Goal: Information Seeking & Learning: Learn about a topic

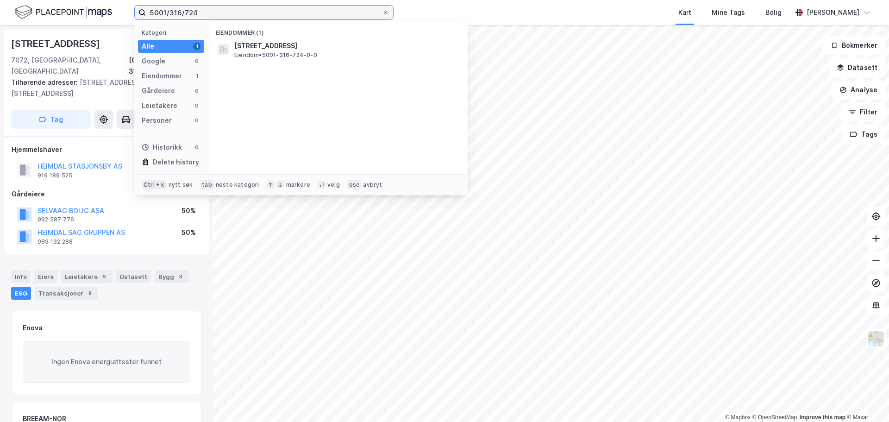
drag, startPoint x: 217, startPoint y: 10, endPoint x: 129, endPoint y: 2, distance: 88.8
click at [129, 2] on div "5001/316/724 Kategori Alle 1 Google 0 Eiendommer 1 Gårdeiere 0 Leietakere 0 Per…" at bounding box center [444, 12] width 889 height 25
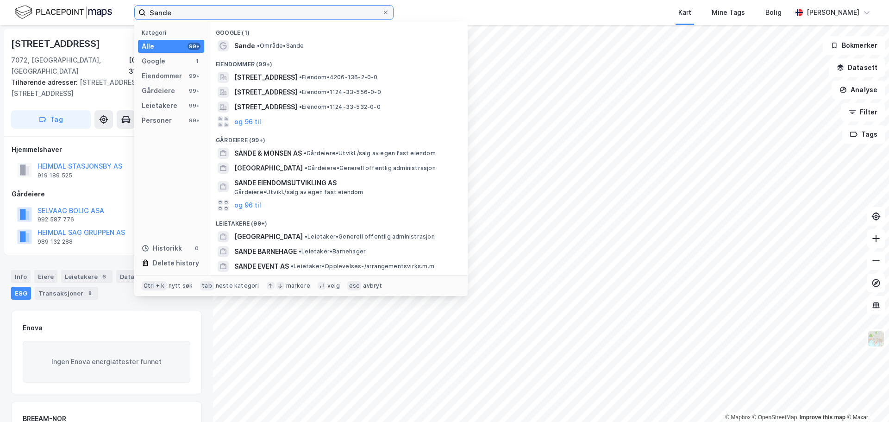
drag, startPoint x: 263, startPoint y: 19, endPoint x: 78, endPoint y: -3, distance: 185.7
click at [78, 0] on html "Sande Kategori Alle 99+ Google 1 Eiendommer 99+ Gårdeiere 99+ Leietakere 99+ Pe…" at bounding box center [444, 211] width 889 height 422
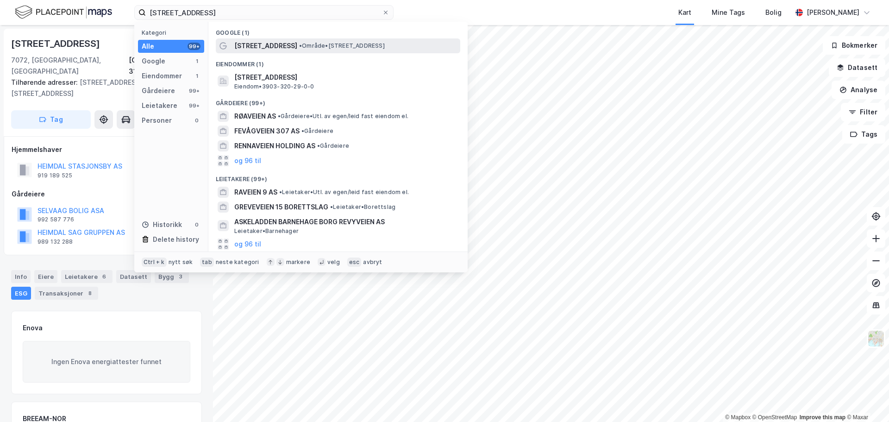
click at [257, 41] on span "[STREET_ADDRESS]" at bounding box center [265, 45] width 63 height 11
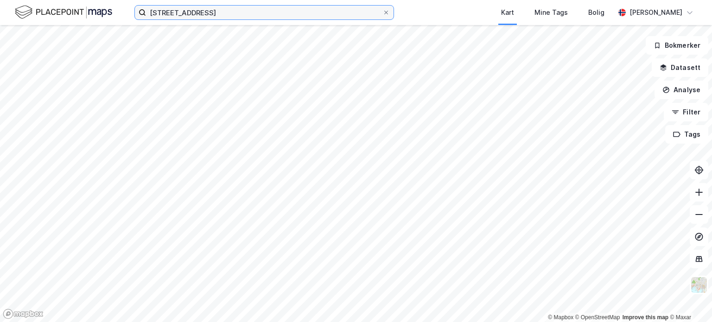
drag, startPoint x: 199, startPoint y: 13, endPoint x: -9, endPoint y: -15, distance: 209.8
click at [0, 0] on html "[STREET_ADDRESS] Kart Mine Tags Bolig [PERSON_NAME] © Mapbox © OpenStreetMap Im…" at bounding box center [356, 161] width 712 height 322
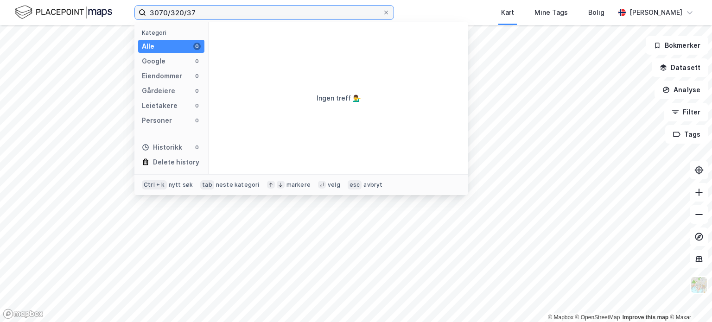
drag, startPoint x: 167, startPoint y: 12, endPoint x: 147, endPoint y: 11, distance: 19.9
click at [147, 11] on input "3070/320/37" at bounding box center [264, 13] width 236 height 14
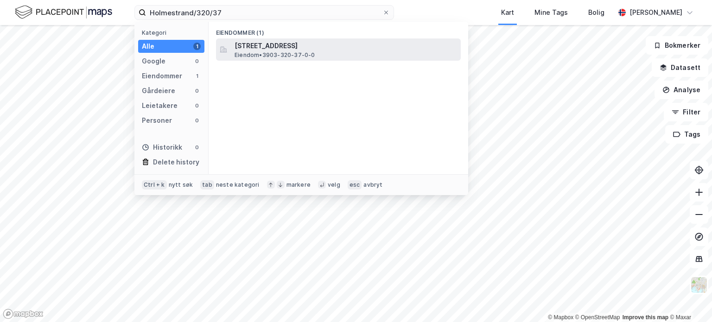
click at [250, 41] on span "[STREET_ADDRESS]" at bounding box center [345, 45] width 222 height 11
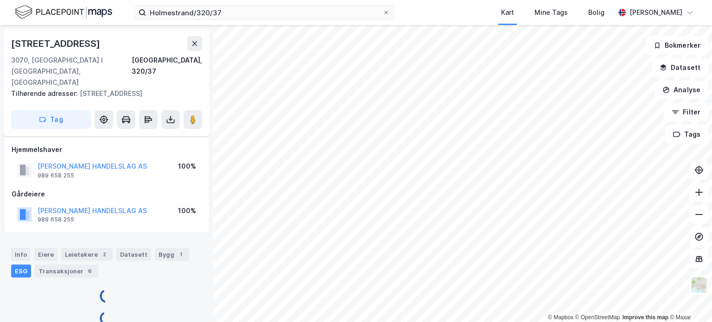
scroll to position [14, 0]
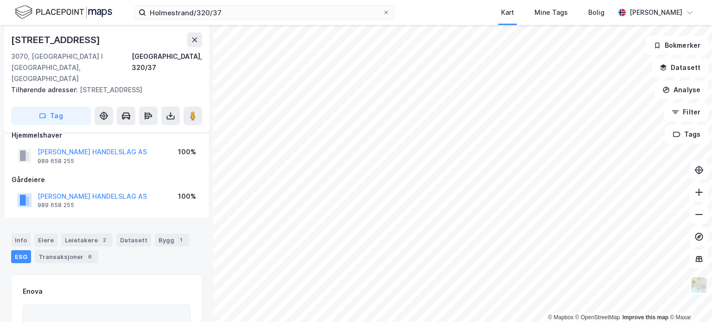
click at [22, 250] on div "ESG" at bounding box center [21, 256] width 20 height 13
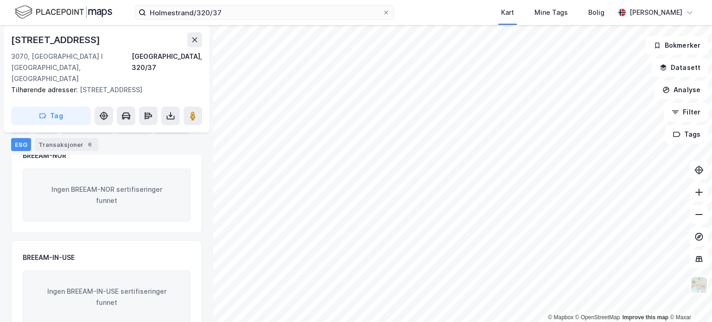
scroll to position [0, 0]
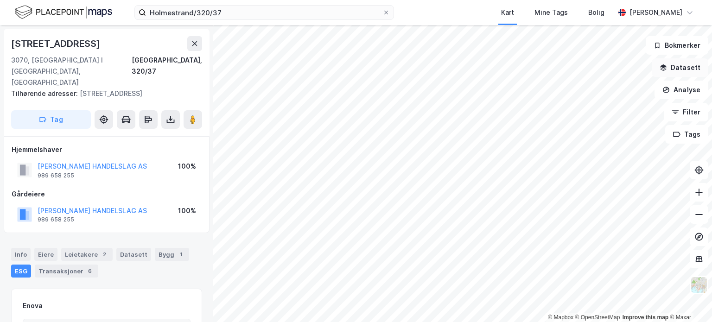
click at [676, 73] on button "Datasett" at bounding box center [679, 67] width 57 height 19
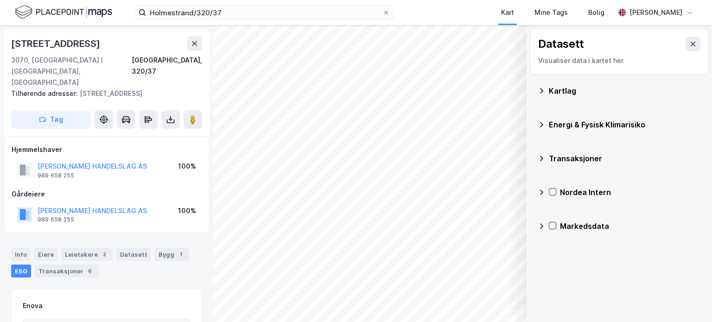
click at [604, 122] on div "Energi & Fysisk Klimarisiko" at bounding box center [624, 124] width 152 height 11
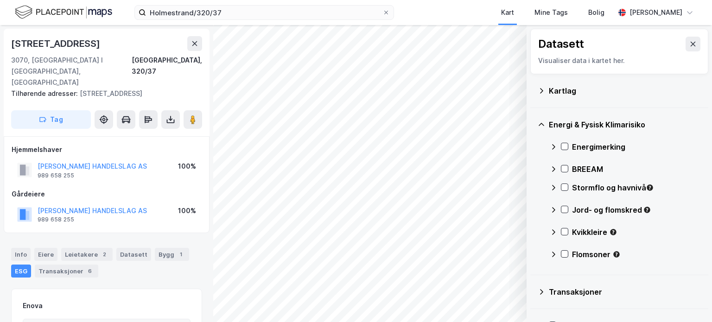
click at [594, 185] on div "Stormflo og havnivå" at bounding box center [636, 187] width 129 height 11
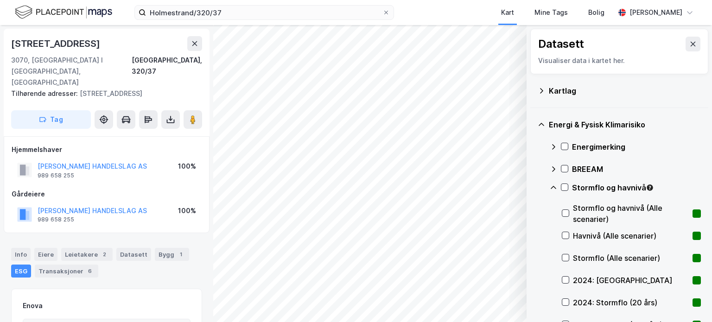
click at [569, 188] on div "Stormflo og havnivå" at bounding box center [624, 191] width 151 height 22
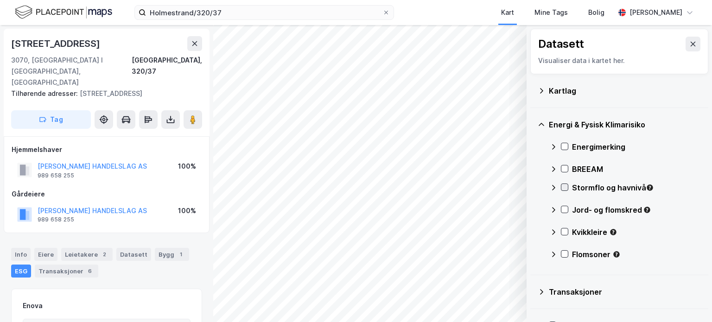
click at [565, 189] on icon at bounding box center [564, 187] width 6 height 6
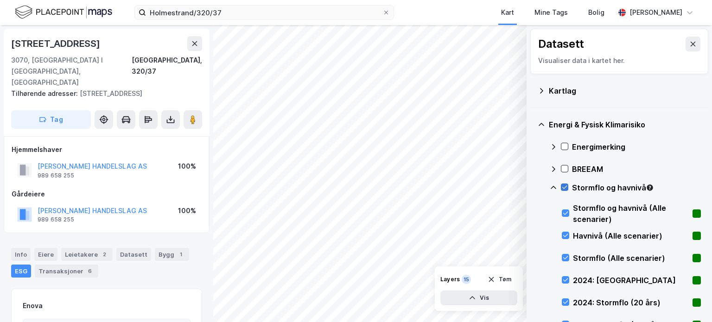
click at [565, 189] on icon at bounding box center [564, 187] width 6 height 6
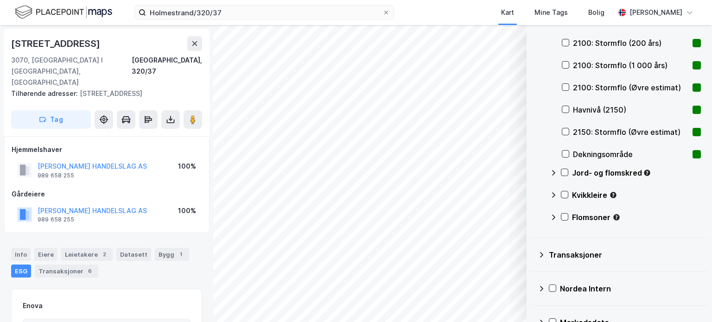
scroll to position [391, 0]
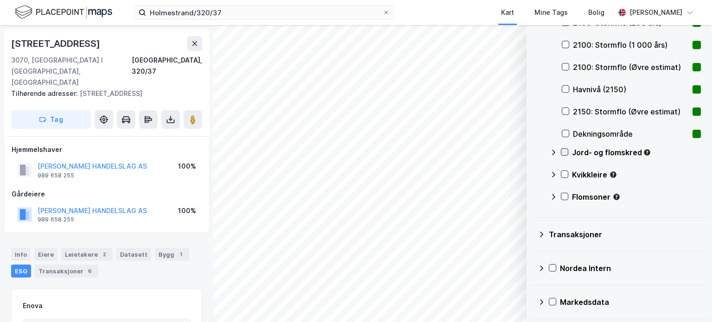
click at [567, 153] on icon at bounding box center [564, 152] width 6 height 6
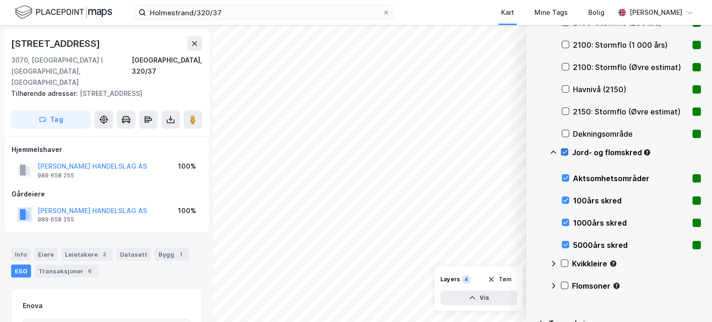
click at [567, 153] on icon at bounding box center [564, 152] width 6 height 6
click at [565, 263] on icon at bounding box center [564, 263] width 5 height 3
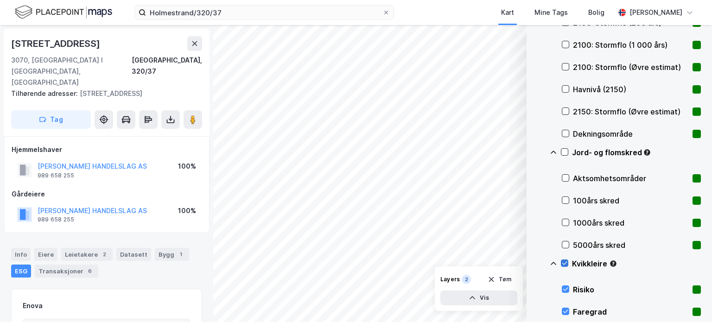
click at [565, 263] on icon at bounding box center [564, 263] width 5 height 3
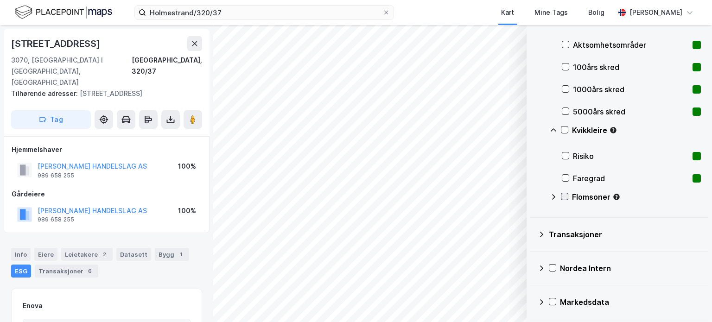
click at [563, 197] on icon at bounding box center [564, 196] width 5 height 3
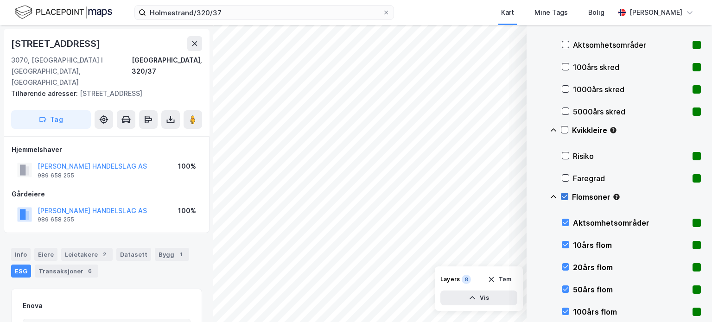
click at [563, 197] on icon at bounding box center [564, 196] width 5 height 3
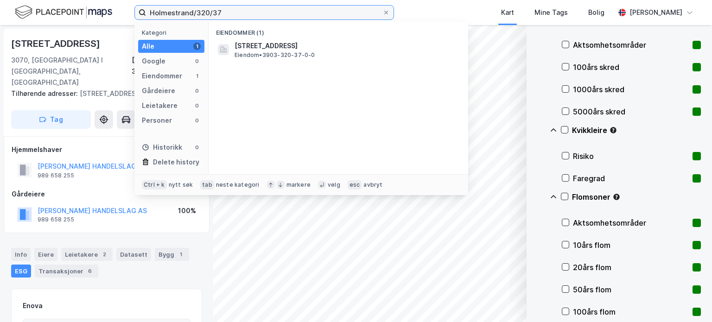
drag, startPoint x: 231, startPoint y: 9, endPoint x: 19, endPoint y: -8, distance: 212.9
click at [19, 0] on html "Holmestrand/320/37 Kategori Alle 1 Google 0 Eiendommer 1 Gårdeiere 0 Leietakere…" at bounding box center [356, 161] width 712 height 322
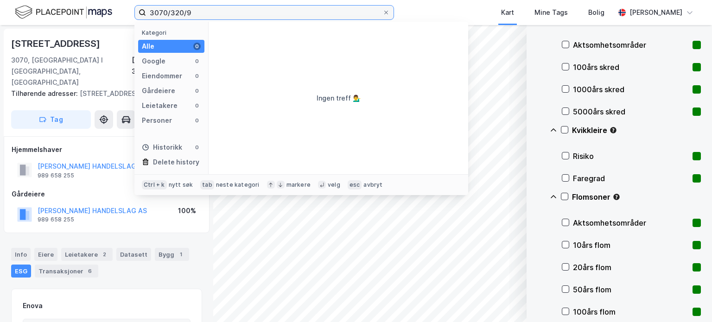
click at [203, 14] on input "3070/320/9" at bounding box center [264, 13] width 236 height 14
drag, startPoint x: 166, startPoint y: 11, endPoint x: 128, endPoint y: 12, distance: 38.0
click at [128, 12] on div "3070/320/9 Kategori Alle 0 Google 0 Eiendommer 0 Gårdeiere 0 Leietakere 0 Perso…" at bounding box center [356, 12] width 712 height 25
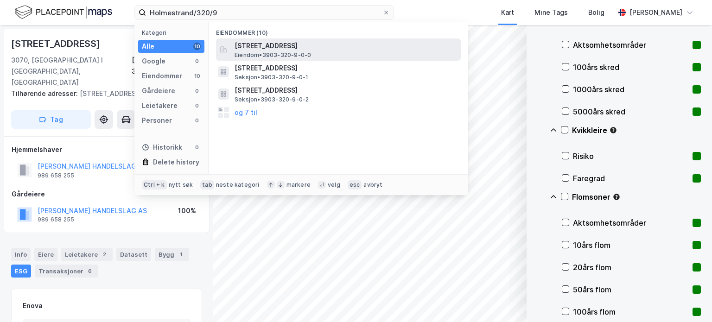
click at [271, 44] on span "[STREET_ADDRESS]" at bounding box center [345, 45] width 222 height 11
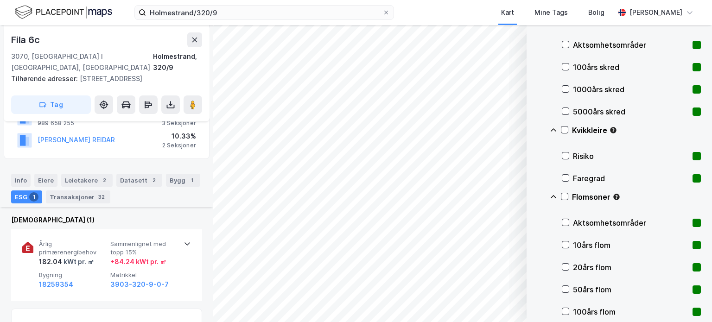
scroll to position [102, 0]
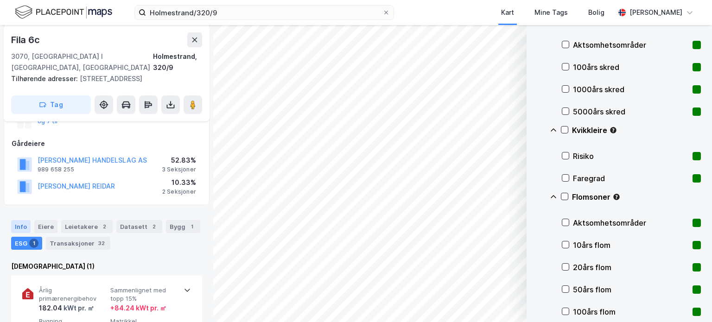
click at [23, 220] on div "Info" at bounding box center [20, 226] width 19 height 13
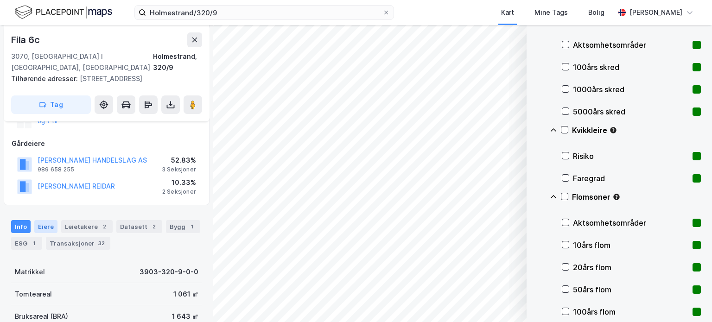
click at [50, 220] on div "Eiere" at bounding box center [45, 226] width 23 height 13
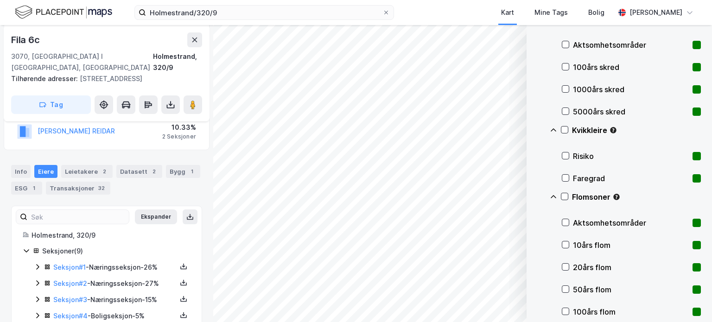
scroll to position [203, 0]
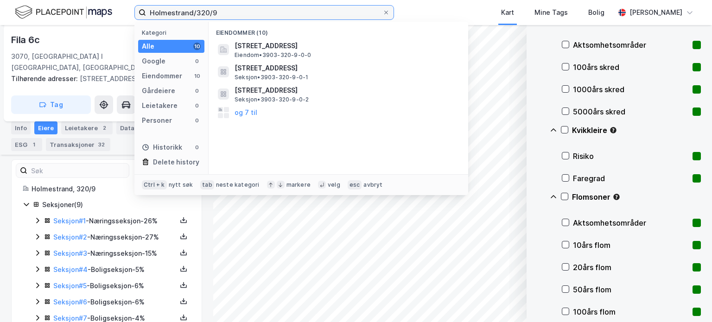
drag, startPoint x: 222, startPoint y: 13, endPoint x: 101, endPoint y: 11, distance: 120.9
click at [101, 11] on div "Holmestrand/320/9 Kategori Alle 10 Google 0 Eiendommer 10 Gårdeiere 0 Leietaker…" at bounding box center [356, 12] width 712 height 25
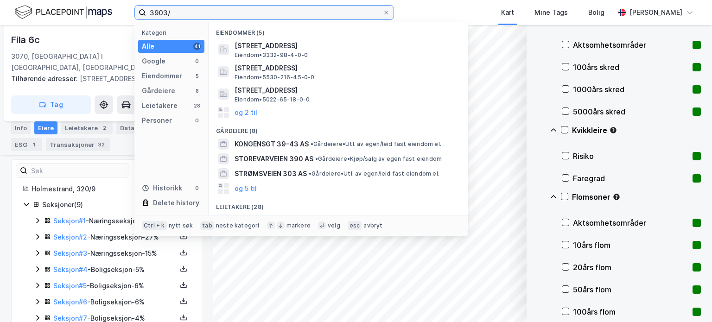
click at [202, 13] on input "3903/" at bounding box center [264, 13] width 236 height 14
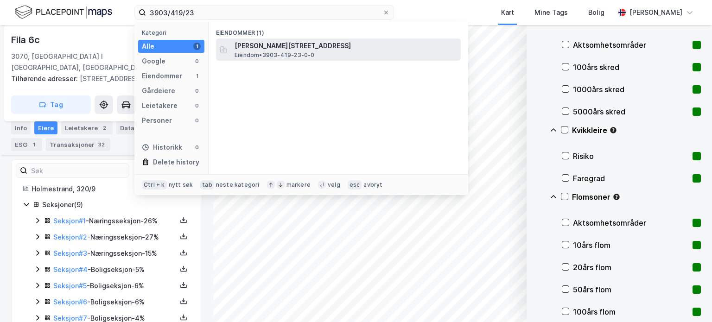
click at [335, 48] on span "[PERSON_NAME][STREET_ADDRESS]" at bounding box center [345, 45] width 222 height 11
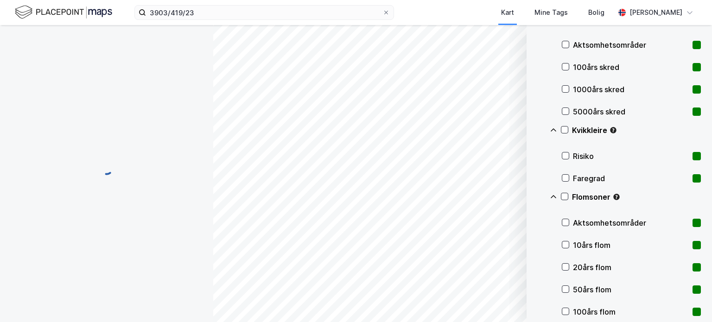
scroll to position [10, 0]
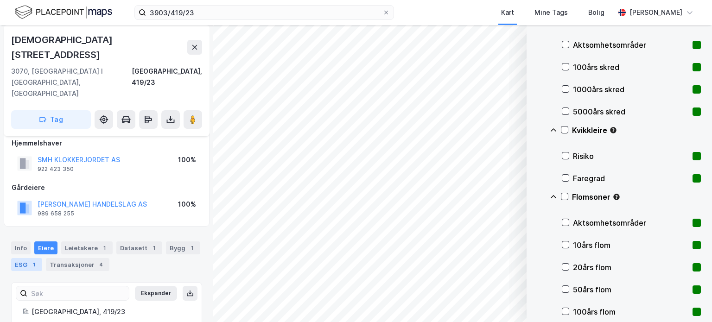
click at [19, 258] on div "ESG 1" at bounding box center [26, 264] width 31 height 13
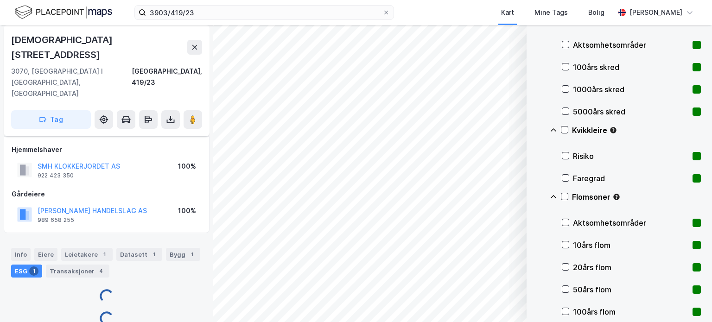
scroll to position [10, 0]
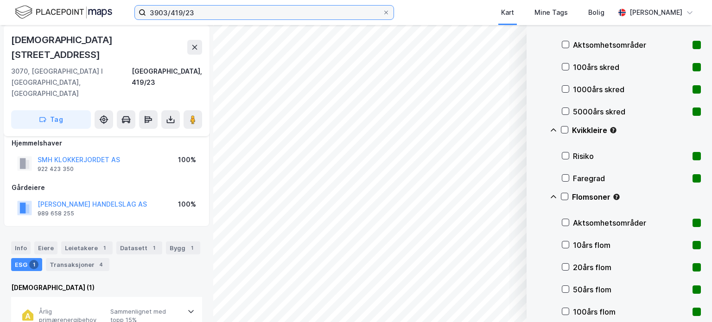
click at [195, 15] on input "3903/419/23" at bounding box center [264, 13] width 236 height 14
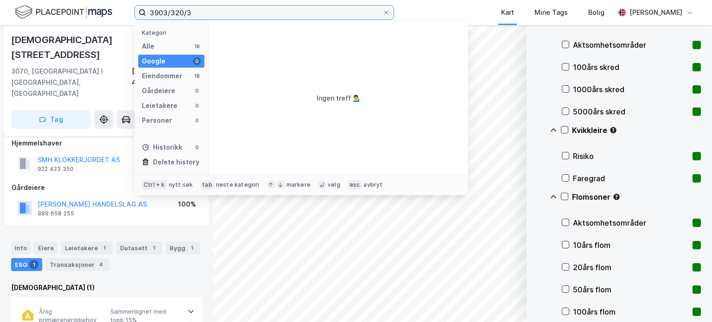
click at [197, 11] on input "3903/320/3" at bounding box center [264, 13] width 236 height 14
drag, startPoint x: 197, startPoint y: 11, endPoint x: 100, endPoint y: 19, distance: 97.1
click at [100, 19] on div "3903/320/3 Kategori Alle 18 Google 0 Eiendommer 18 Gårdeiere 0 Leietakere 0 Per…" at bounding box center [356, 12] width 712 height 25
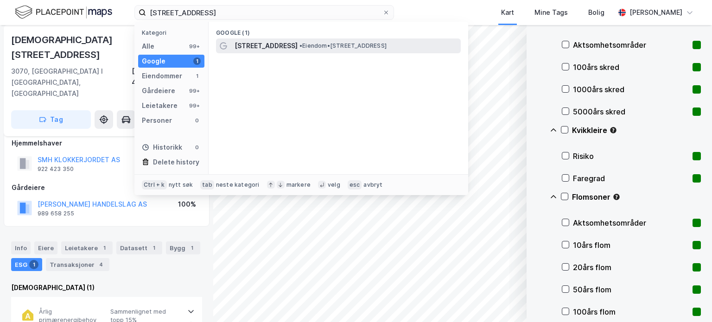
click at [346, 44] on span "• Eiendom • [STREET_ADDRESS]" at bounding box center [342, 45] width 87 height 7
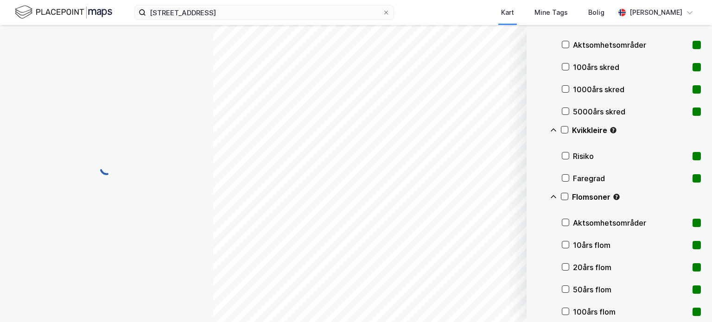
scroll to position [10, 0]
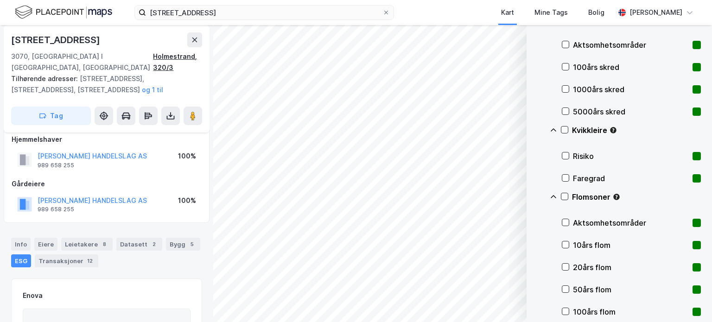
click at [153, 55] on div "Holmestrand, 320/3" at bounding box center [177, 62] width 49 height 22
click at [192, 55] on div "Holmestrand, 320/3" at bounding box center [177, 62] width 49 height 22
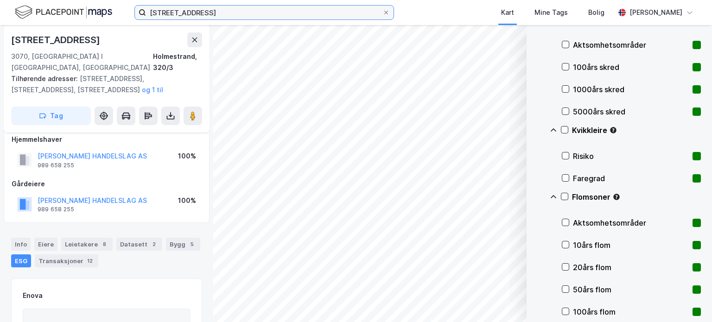
click at [196, 13] on input "[STREET_ADDRESS]" at bounding box center [264, 13] width 236 height 14
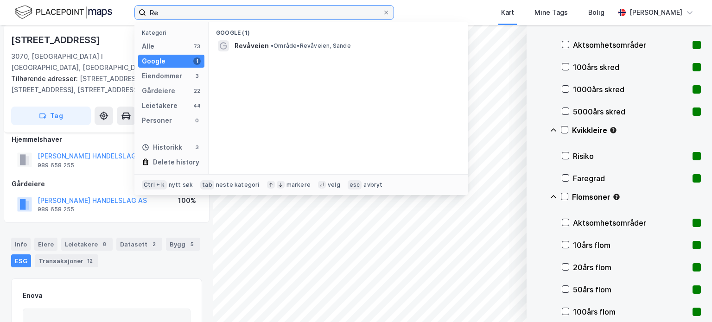
type input "R"
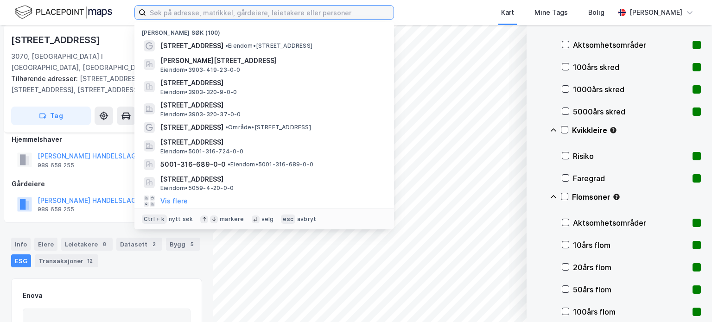
paste input "3903-320-3-0-0"
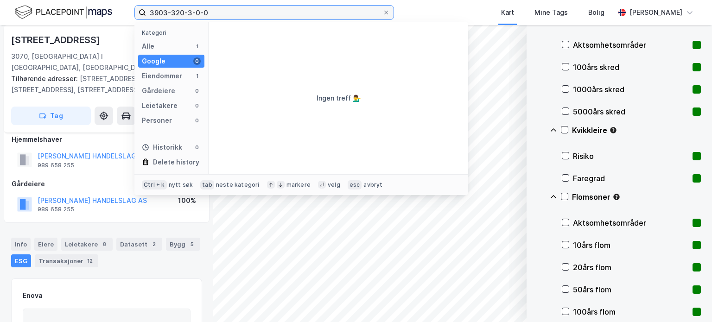
drag, startPoint x: 213, startPoint y: 12, endPoint x: 143, endPoint y: 14, distance: 69.5
click at [144, 14] on label "3903-320-3-0-0" at bounding box center [263, 12] width 259 height 15
drag, startPoint x: 232, startPoint y: 11, endPoint x: 96, endPoint y: 18, distance: 135.4
click at [96, 18] on div "Holmestrand/320/3 Kategori Alle 18 Google 0 Eiendommer 18 Gårdeiere 0 Leietaker…" at bounding box center [356, 12] width 712 height 25
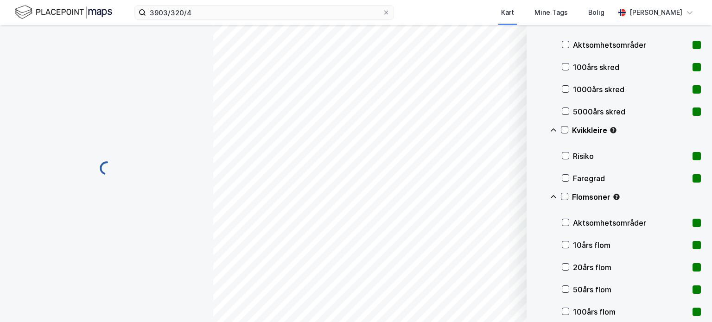
scroll to position [10, 0]
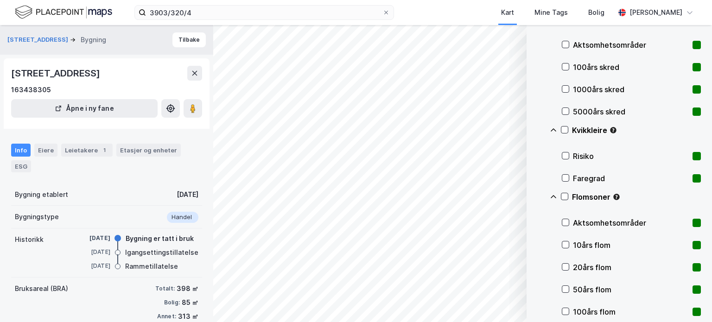
scroll to position [10, 0]
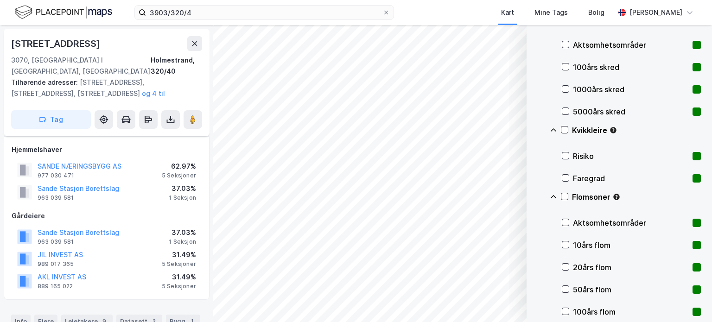
scroll to position [10, 0]
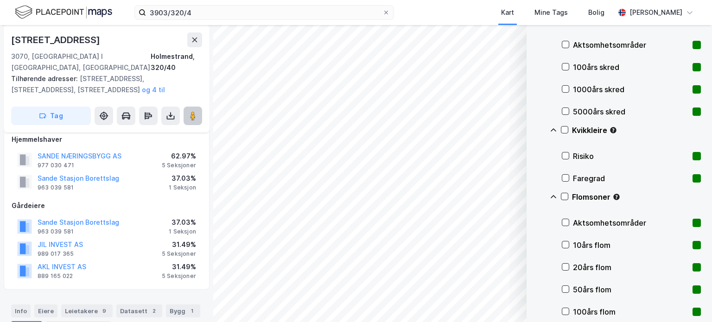
click at [189, 111] on icon at bounding box center [192, 115] width 9 height 9
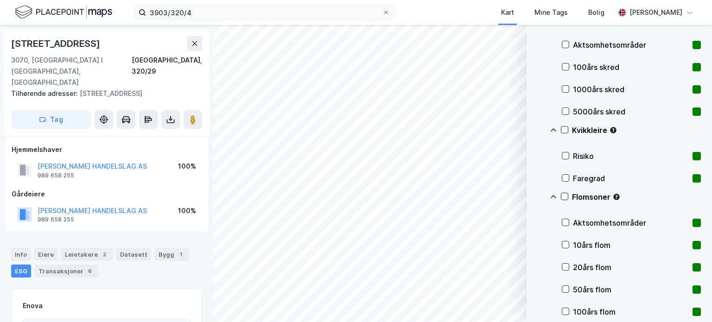
scroll to position [10, 0]
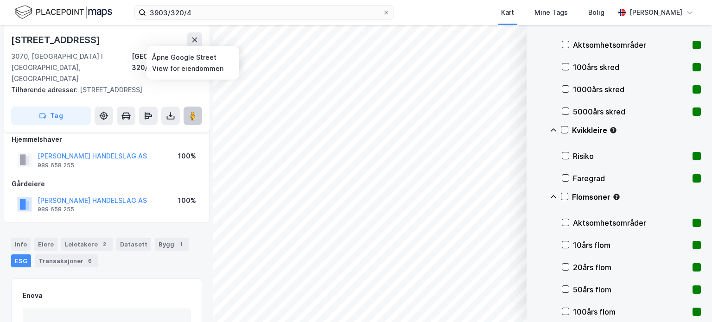
click at [188, 111] on icon at bounding box center [192, 115] width 9 height 9
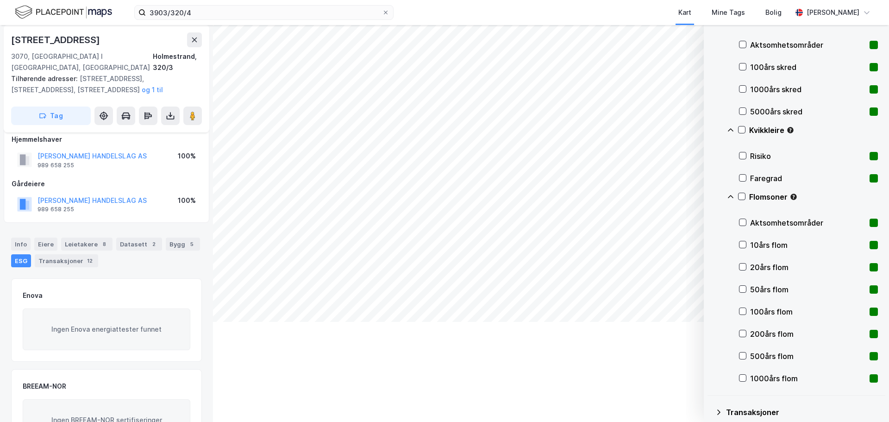
scroll to position [10, 0]
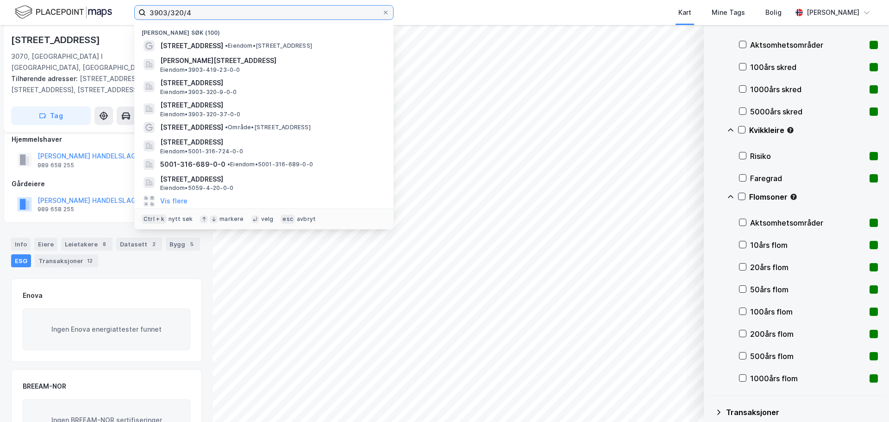
drag, startPoint x: 110, startPoint y: 6, endPoint x: 0, endPoint y: -9, distance: 110.8
click at [0, 0] on html "3903/320/4 Nylige søk (100) Revåveien 5 • Eiendom • [STREET_ADDRESS][PERSON_NAM…" at bounding box center [444, 211] width 889 height 422
click at [206, 13] on input "3903/320/4" at bounding box center [264, 13] width 236 height 14
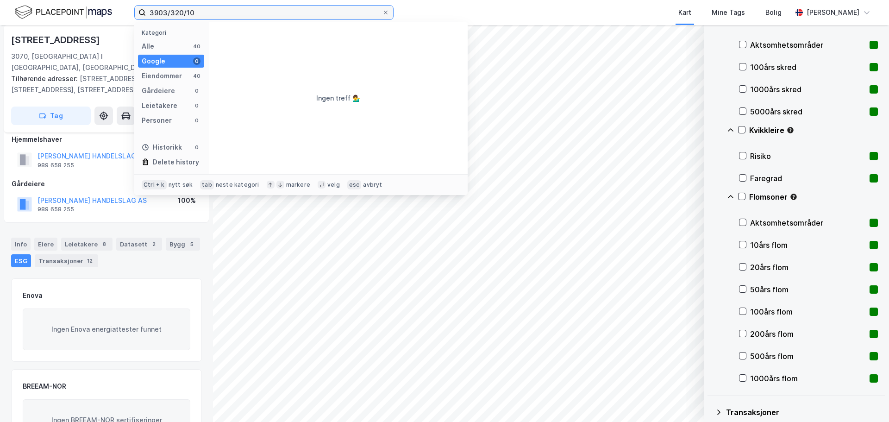
drag, startPoint x: 199, startPoint y: 12, endPoint x: 117, endPoint y: 9, distance: 82.1
click at [112, 12] on div "3903/320/10 Kategori Alle 40 Google 0 Eiendommer 40 Gårdeiere 0 Leietakere 0 Pe…" at bounding box center [444, 12] width 889 height 25
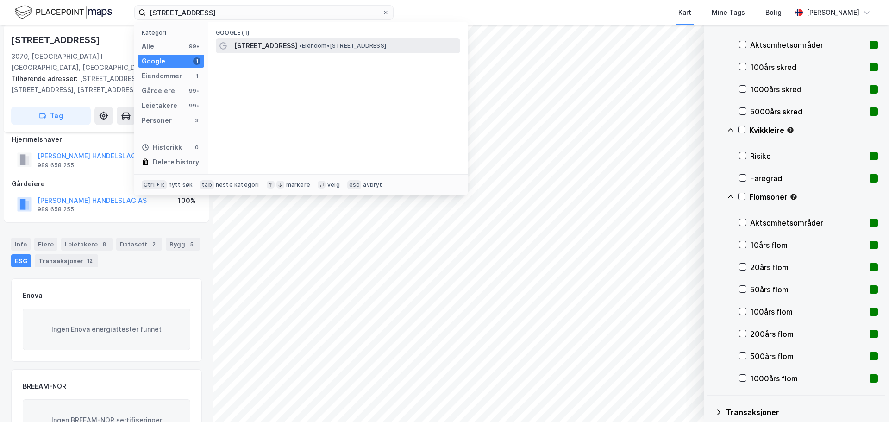
click at [252, 44] on span "[STREET_ADDRESS]" at bounding box center [265, 45] width 63 height 11
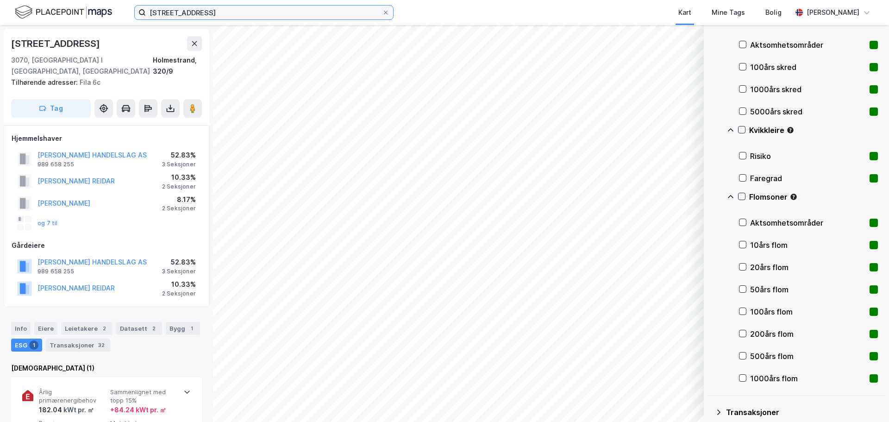
click at [188, 13] on input "[STREET_ADDRESS]" at bounding box center [264, 13] width 236 height 14
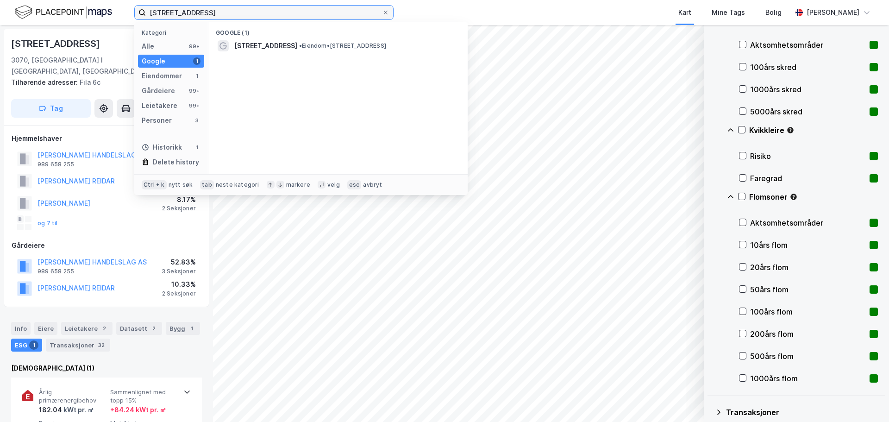
drag, startPoint x: 190, startPoint y: 12, endPoint x: 100, endPoint y: -7, distance: 92.2
click at [100, 0] on html "[STREET_ADDRESS] Kategori Alle 99+ Google 1 Eiendommer 1 Gårdeiere 99+ Leietake…" at bounding box center [444, 211] width 889 height 422
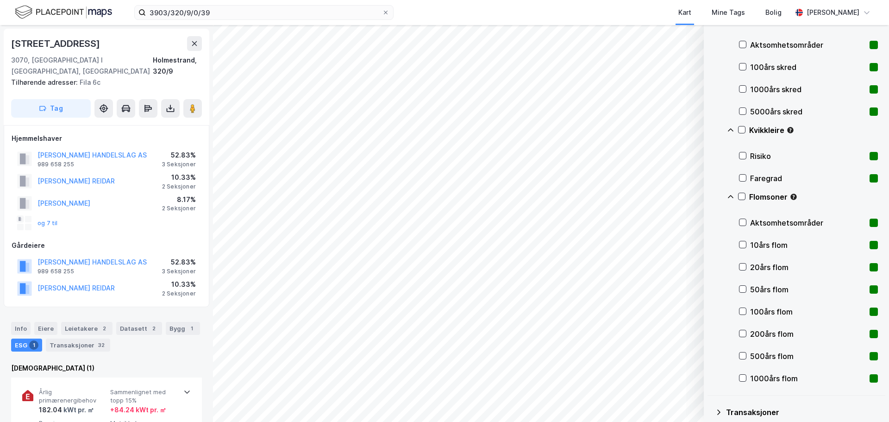
click at [481, 12] on div "Kart Mine Tags Bolig" at bounding box center [615, 12] width 354 height 25
click at [44, 322] on div "Eiere" at bounding box center [45, 328] width 23 height 13
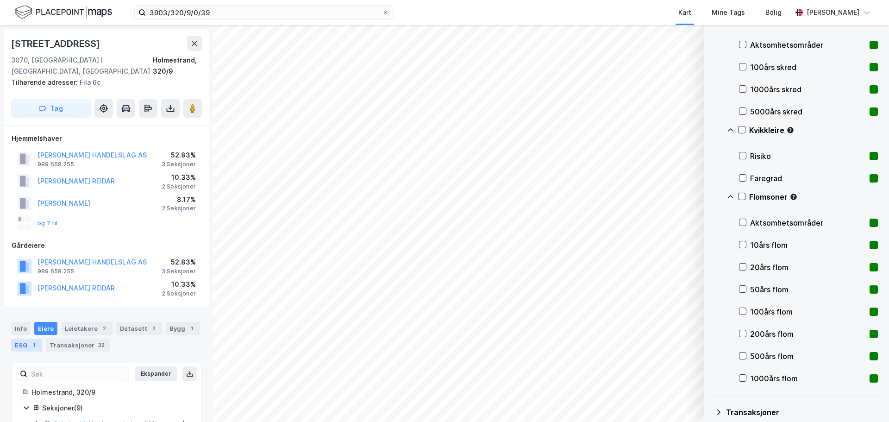
click at [18, 339] on div "ESG 1" at bounding box center [26, 345] width 31 height 13
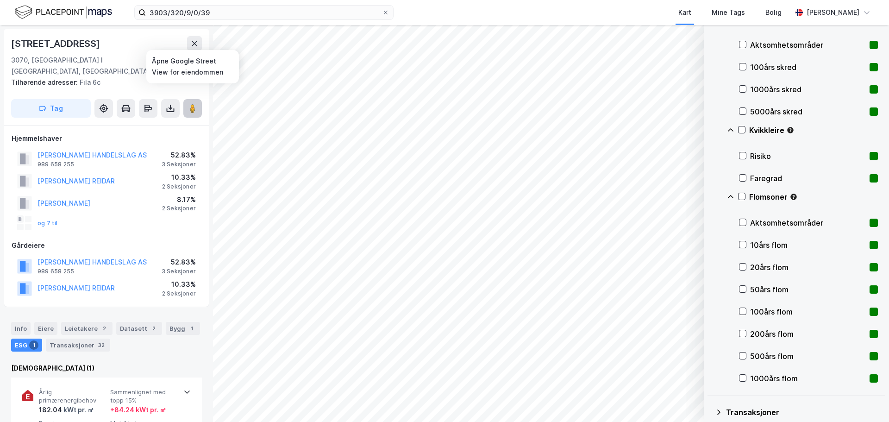
click at [196, 104] on icon at bounding box center [192, 108] width 9 height 9
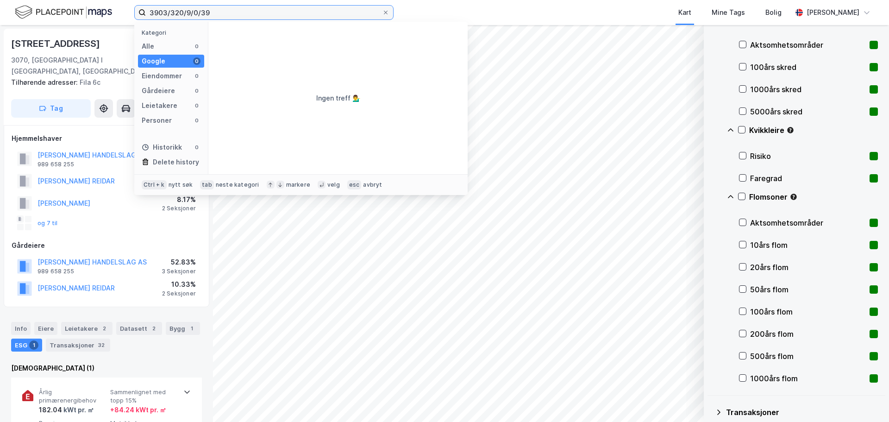
drag, startPoint x: 241, startPoint y: 15, endPoint x: 99, endPoint y: 2, distance: 142.3
click at [99, 2] on div "3903/320/9/0/39 Kategori Alle 0 Google 0 Eiendommer 0 Gårdeiere 0 Leietakere 0 …" at bounding box center [444, 12] width 889 height 25
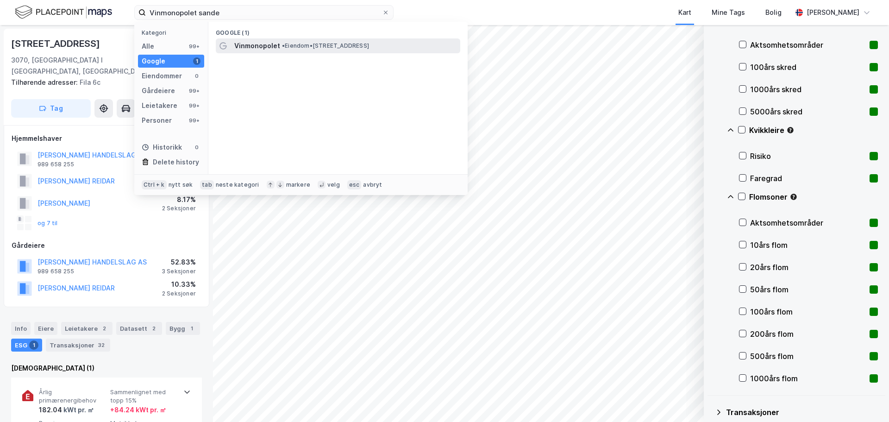
click at [233, 43] on div "Vinmonopolet • Eiendom • [STREET_ADDRESS]" at bounding box center [338, 45] width 245 height 15
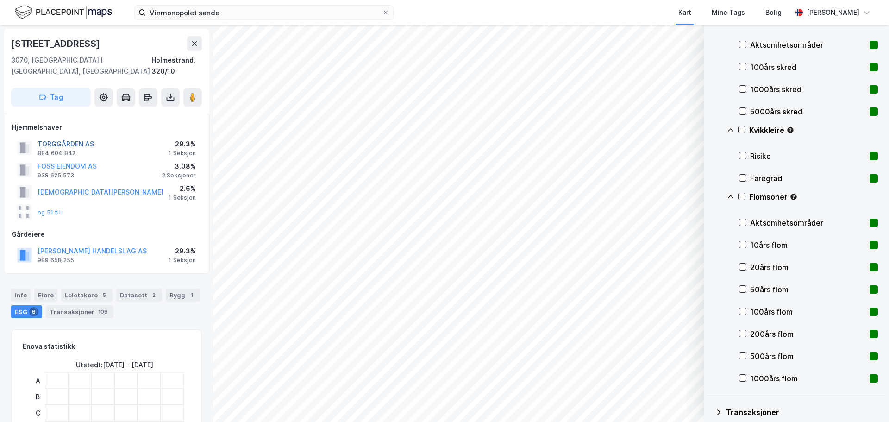
click at [0, 0] on button "TORGGÅRDEN AS" at bounding box center [0, 0] width 0 height 0
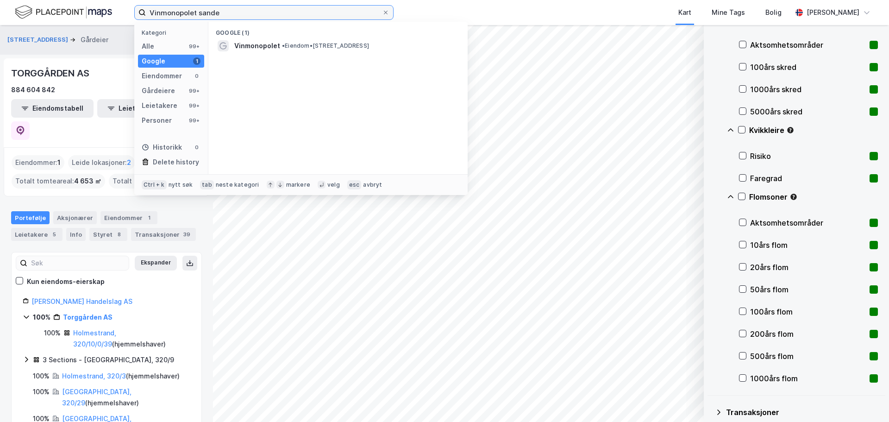
drag, startPoint x: 222, startPoint y: 9, endPoint x: 121, endPoint y: 1, distance: 100.8
click at [122, 1] on div "Vinmonopolet sande Kategori Alle 99+ Google 1 Eiendommer 0 Gårdeiere 99+ Leieta…" at bounding box center [444, 12] width 889 height 25
type input "[PERSON_NAME]"
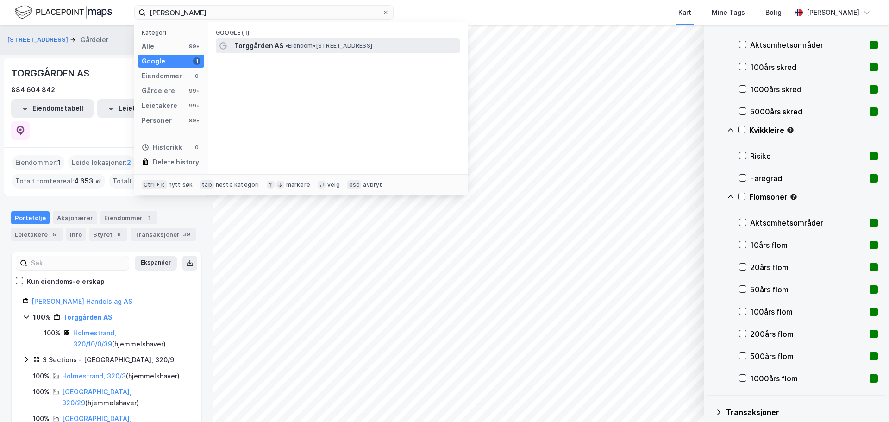
click at [268, 46] on span "Torggården AS" at bounding box center [258, 45] width 49 height 11
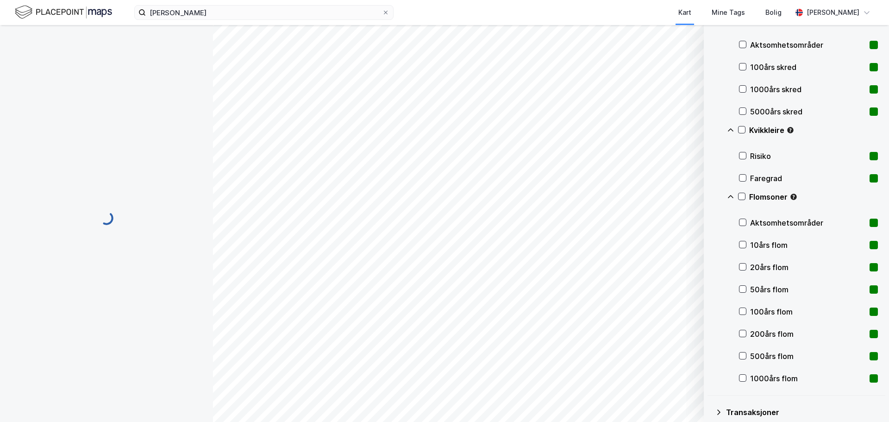
scroll to position [11, 0]
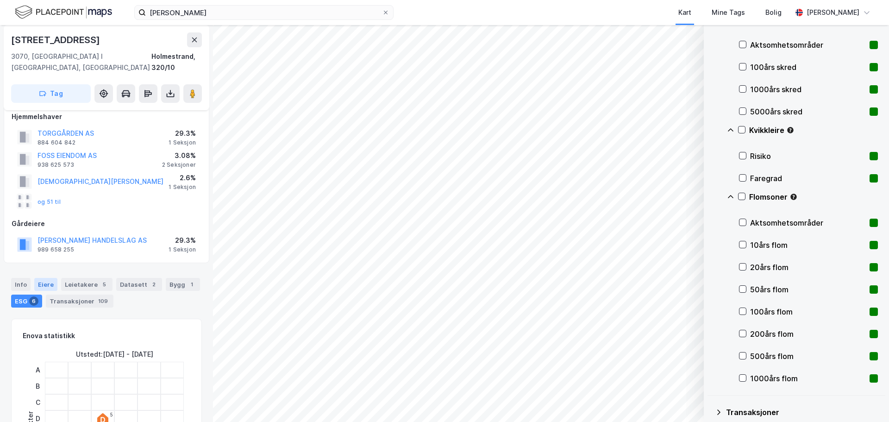
click at [44, 278] on div "Eiere" at bounding box center [45, 284] width 23 height 13
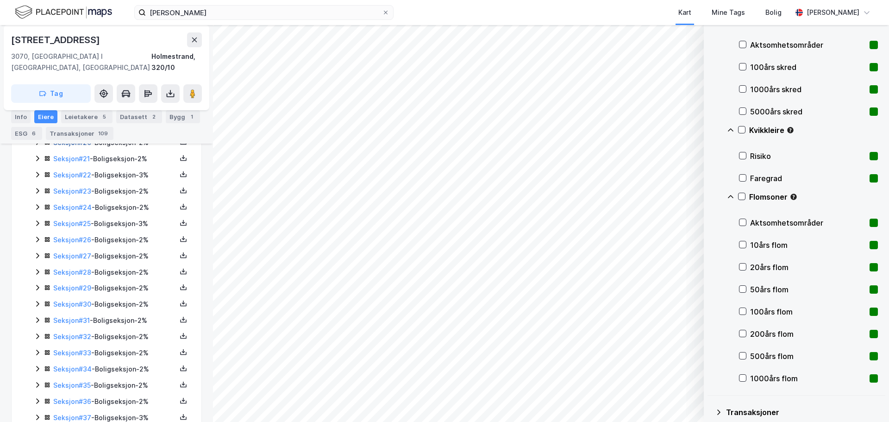
scroll to position [602, 0]
